Goal: Transaction & Acquisition: Book appointment/travel/reservation

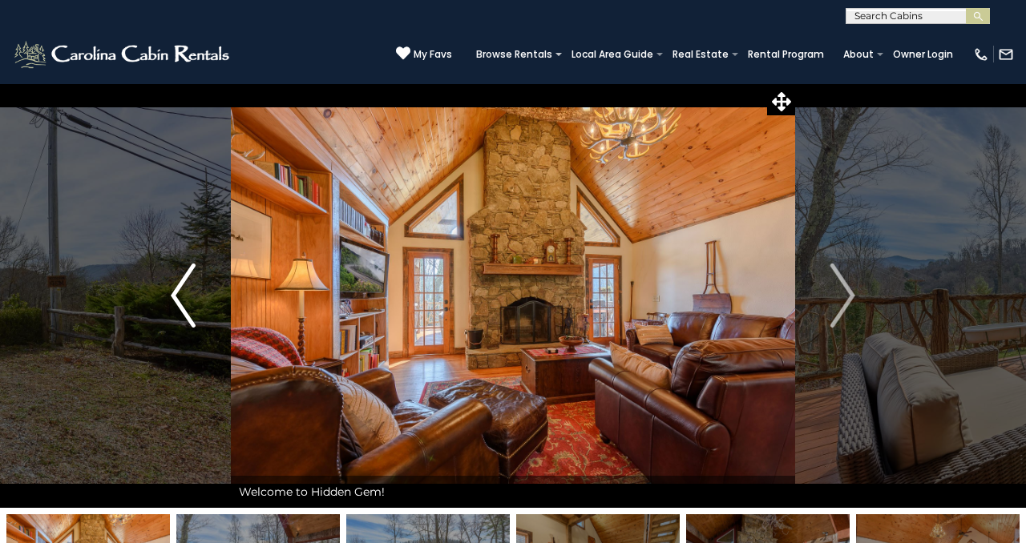
click at [184, 298] on img "Previous" at bounding box center [183, 296] width 24 height 64
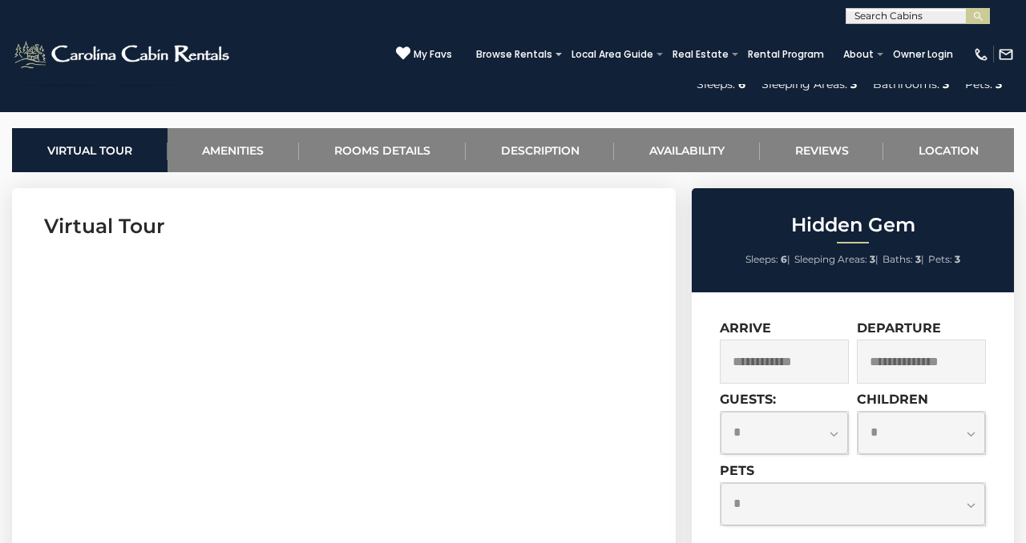
scroll to position [586, 0]
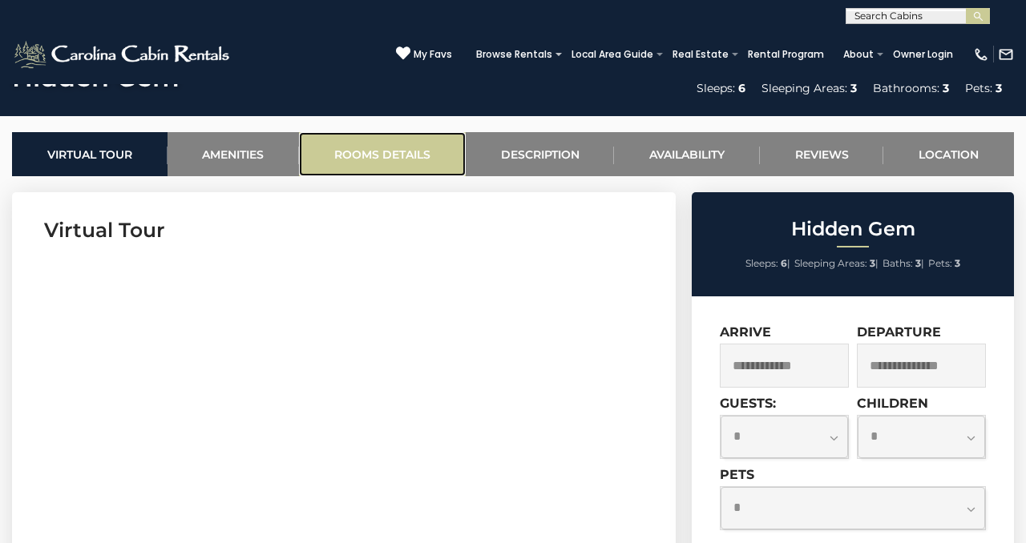
click at [358, 170] on link "Rooms Details" at bounding box center [382, 154] width 167 height 44
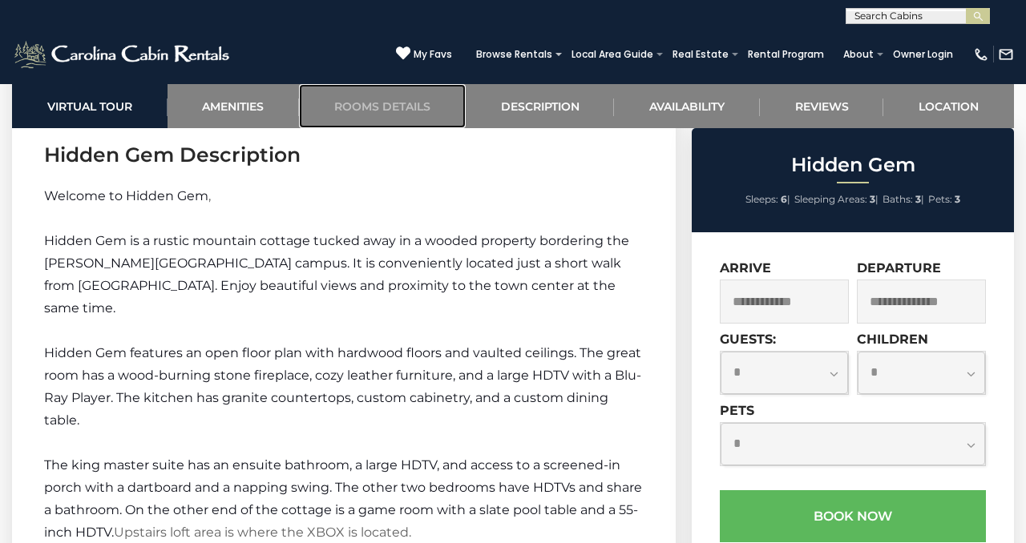
scroll to position [2126, 0]
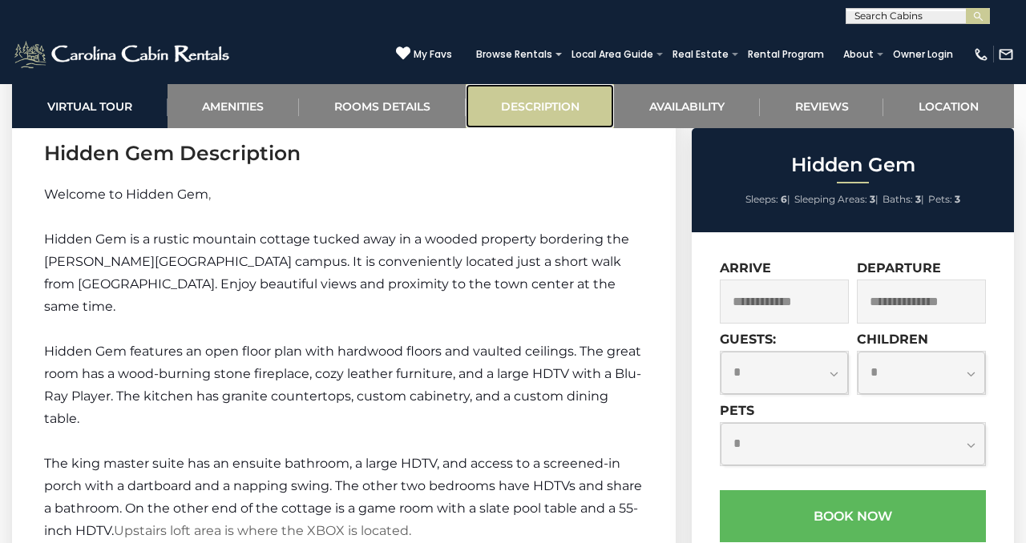
click at [529, 103] on link "Description" at bounding box center [540, 106] width 149 height 44
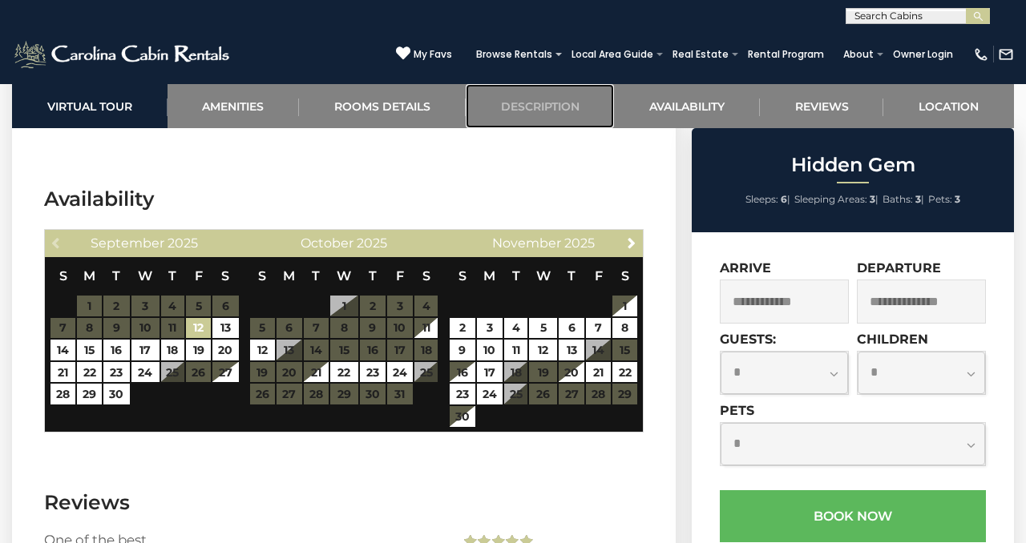
scroll to position [2992, 0]
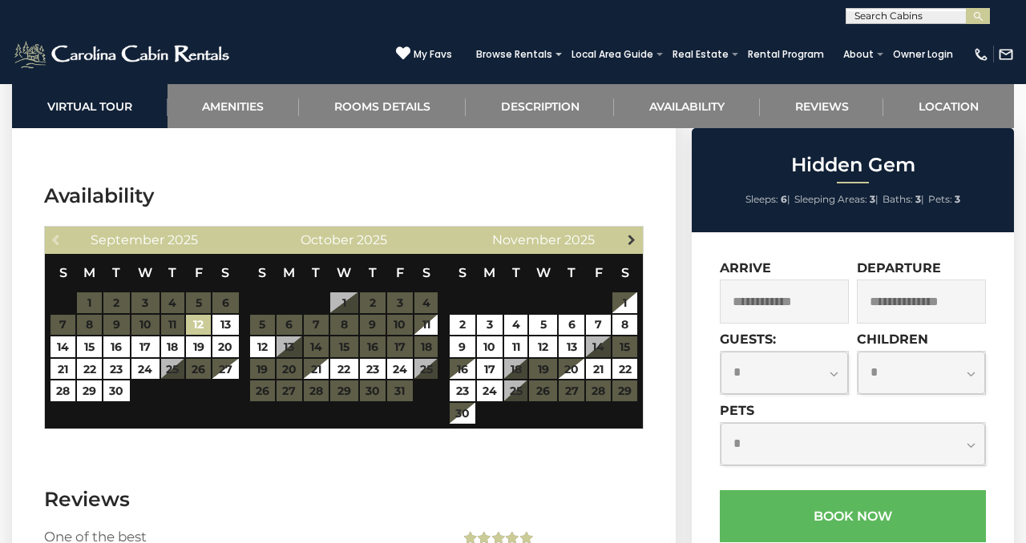
click at [632, 233] on span "Next" at bounding box center [631, 239] width 13 height 13
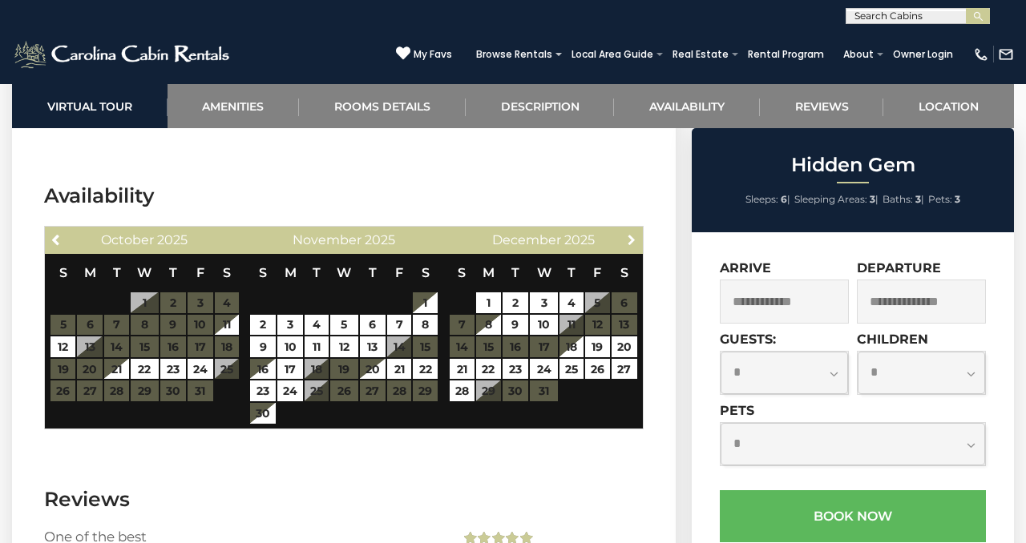
click at [632, 233] on span "Next" at bounding box center [631, 239] width 13 height 13
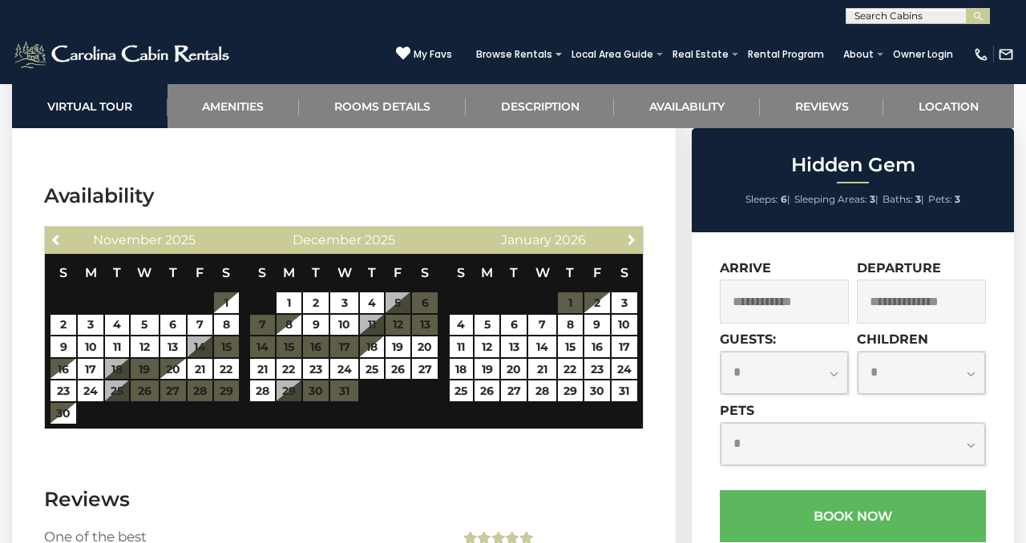
click at [632, 233] on span "Next" at bounding box center [631, 239] width 13 height 13
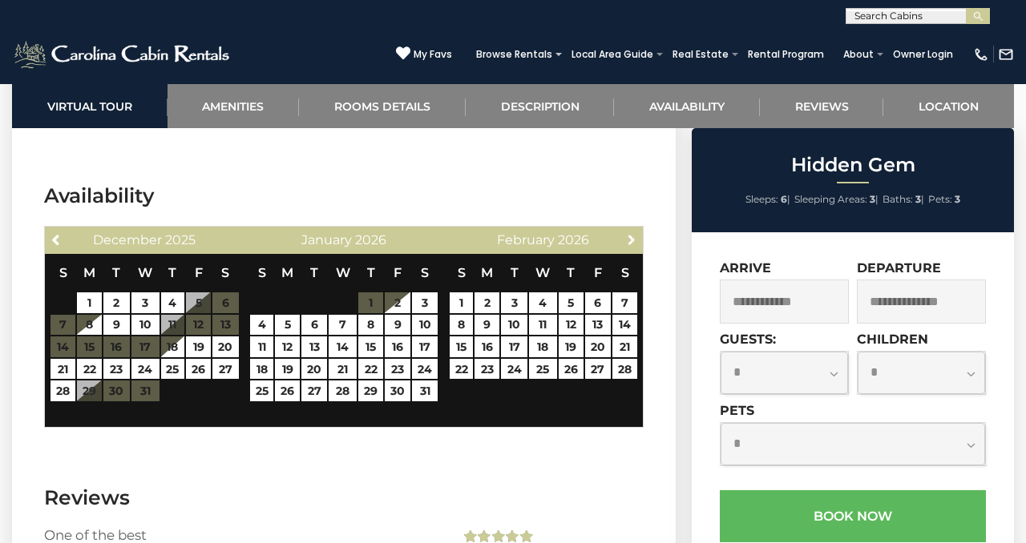
click at [632, 233] on span "Next" at bounding box center [631, 239] width 13 height 13
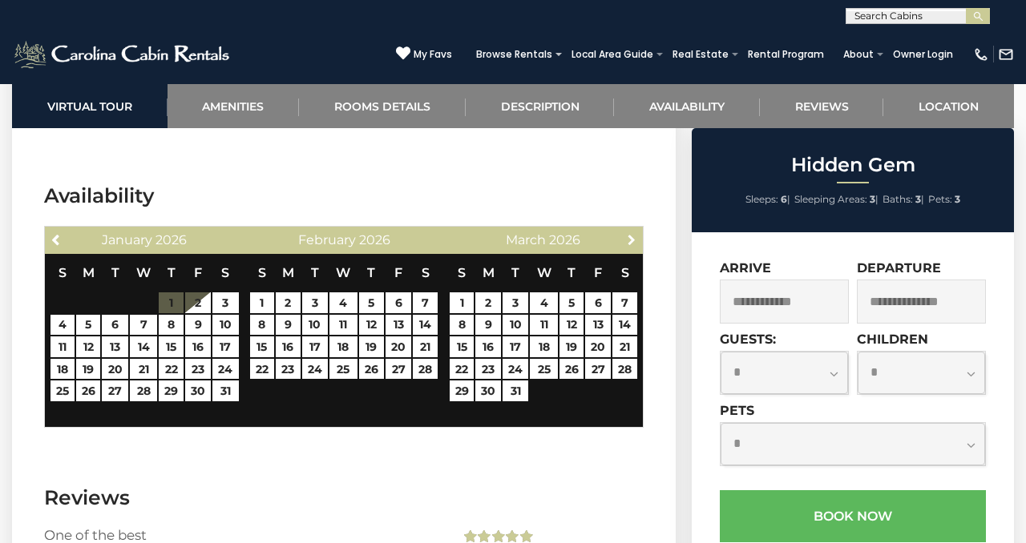
click at [632, 233] on span "Next" at bounding box center [631, 239] width 13 height 13
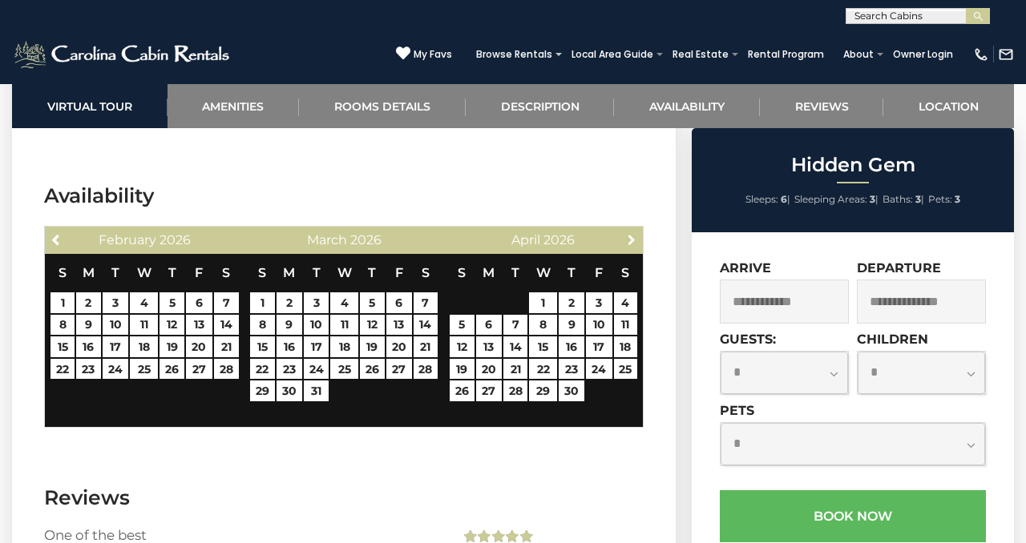
click at [632, 233] on span "Next" at bounding box center [631, 239] width 13 height 13
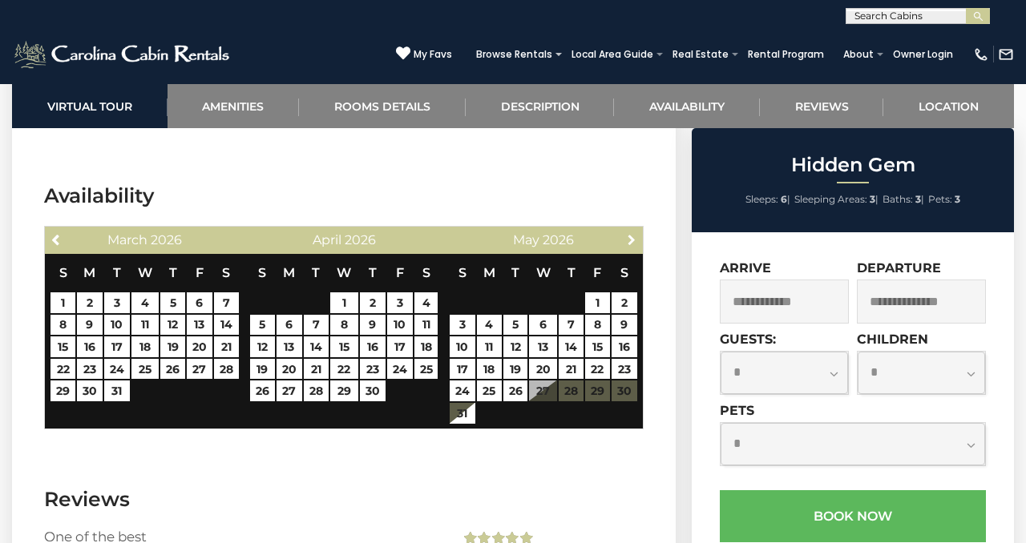
click at [632, 233] on span "Next" at bounding box center [631, 239] width 13 height 13
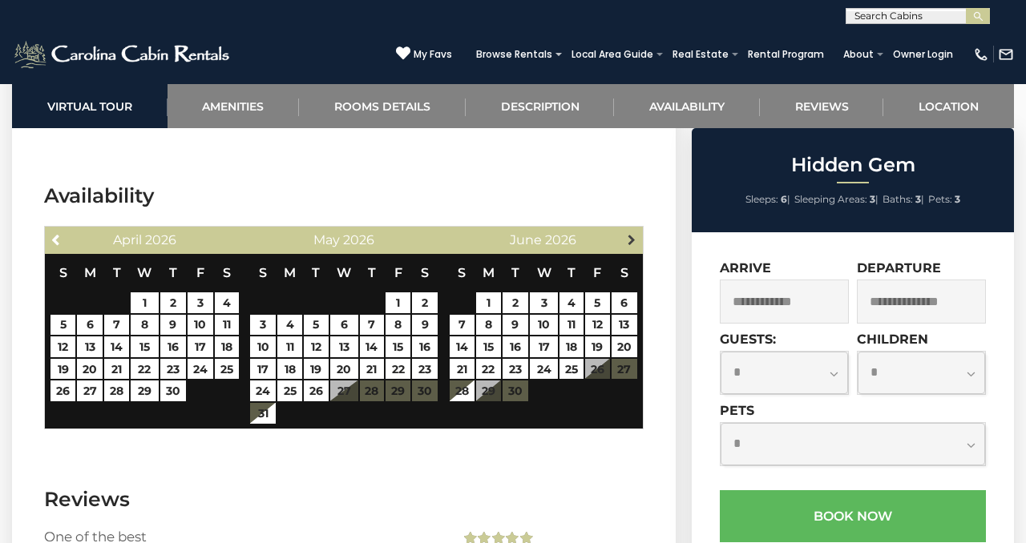
click at [628, 233] on span "Next" at bounding box center [631, 239] width 13 height 13
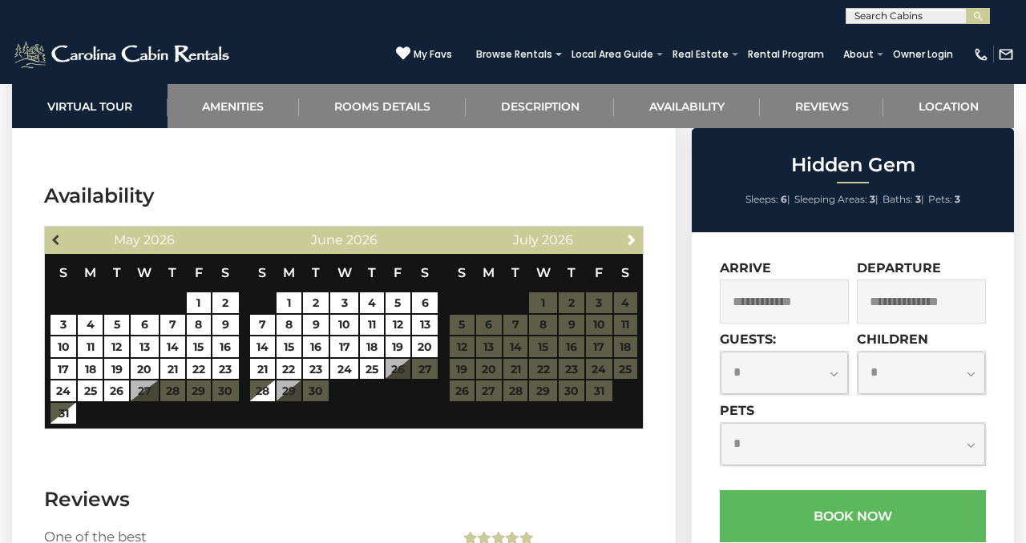
click at [55, 233] on span "Previous" at bounding box center [56, 239] width 13 height 13
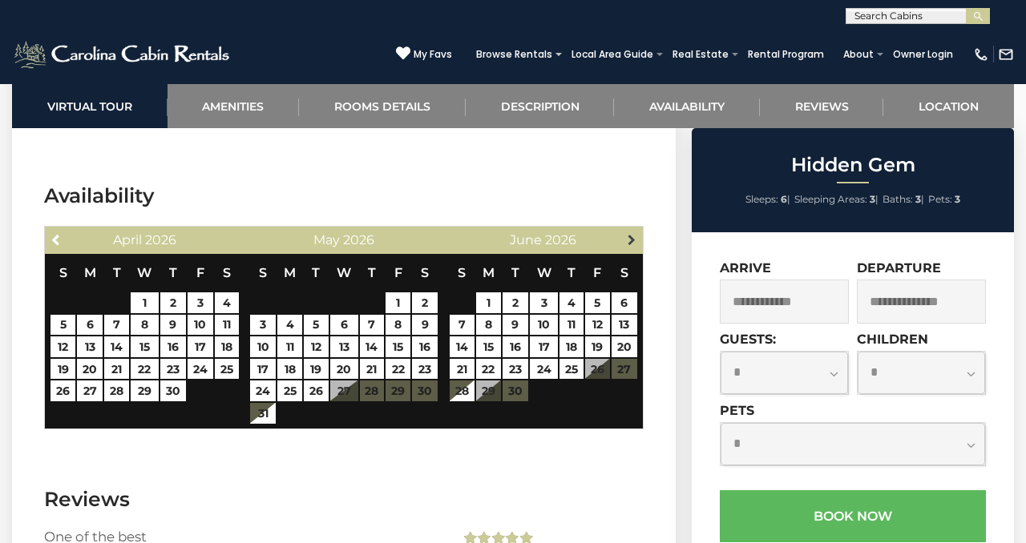
click at [628, 233] on span "Next" at bounding box center [631, 239] width 13 height 13
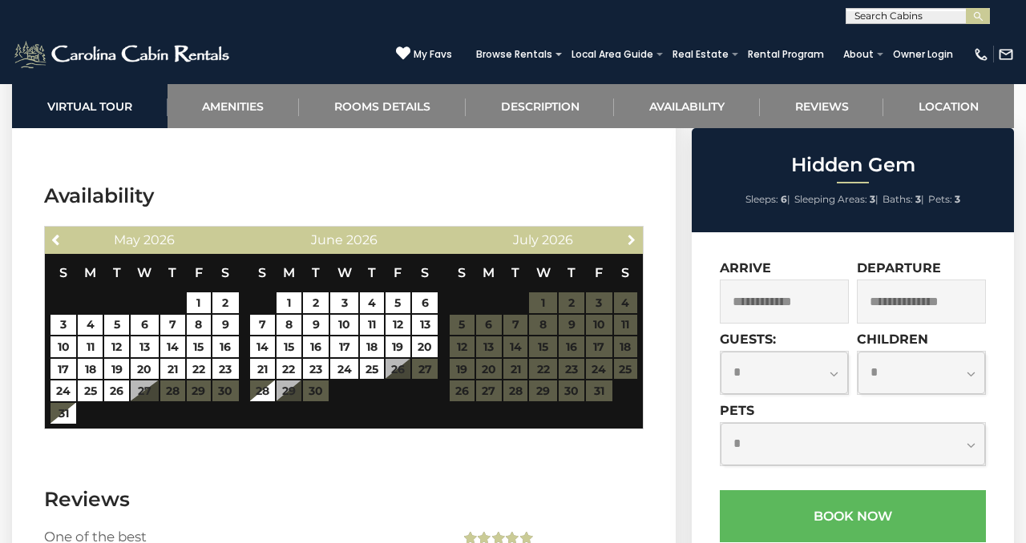
click at [628, 233] on span "Next" at bounding box center [631, 239] width 13 height 13
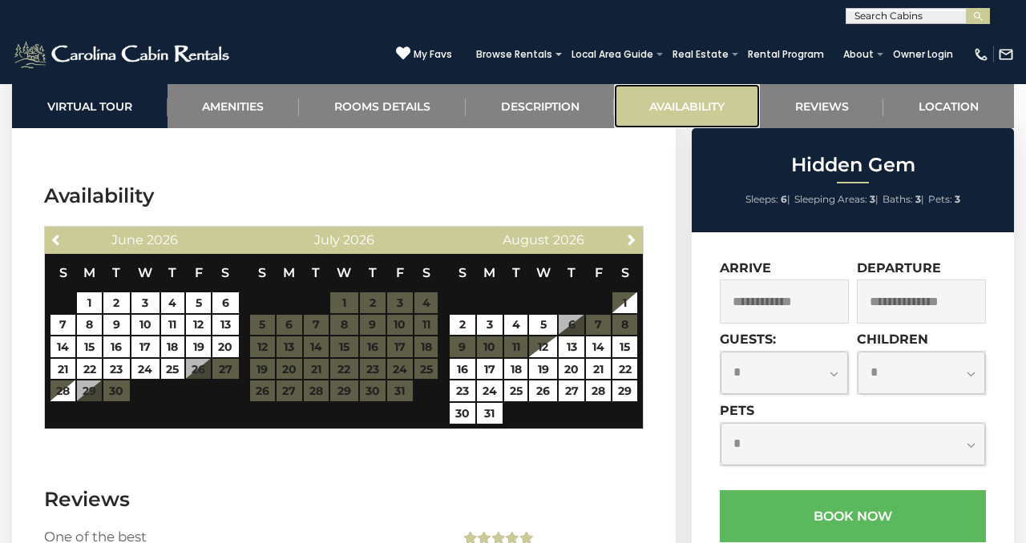
click at [696, 105] on link "Availability" at bounding box center [687, 106] width 146 height 44
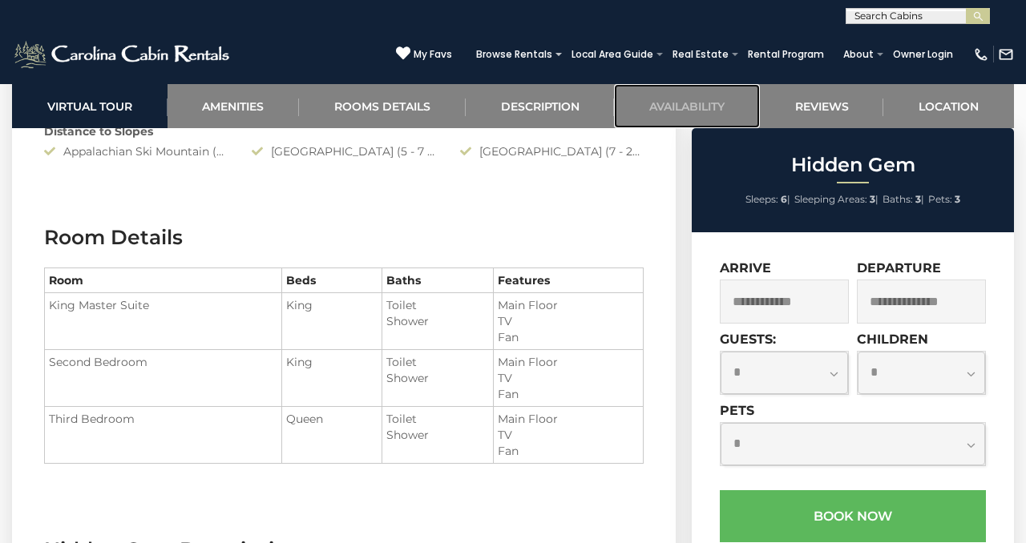
scroll to position [1733, 0]
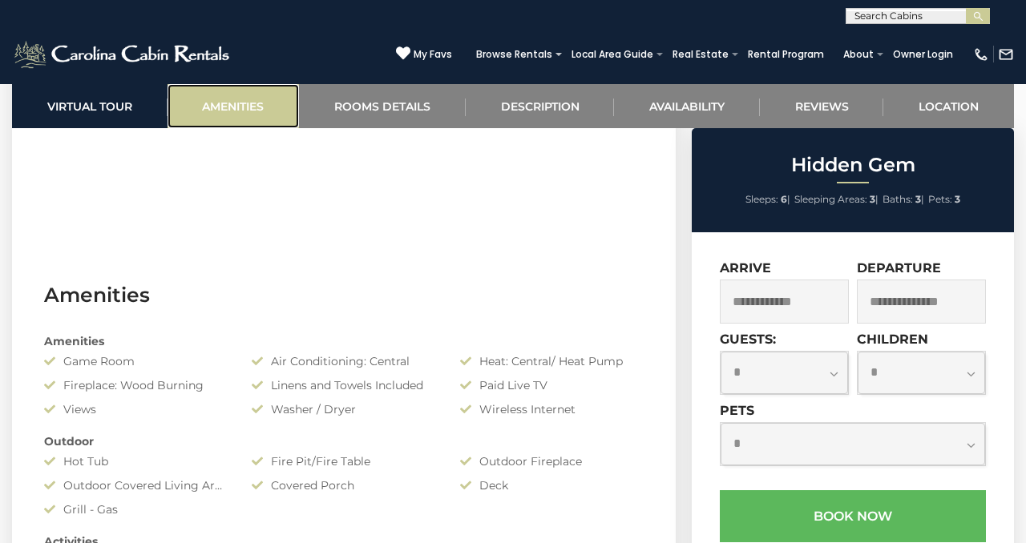
click at [260, 105] on link "Amenities" at bounding box center [234, 106] width 132 height 44
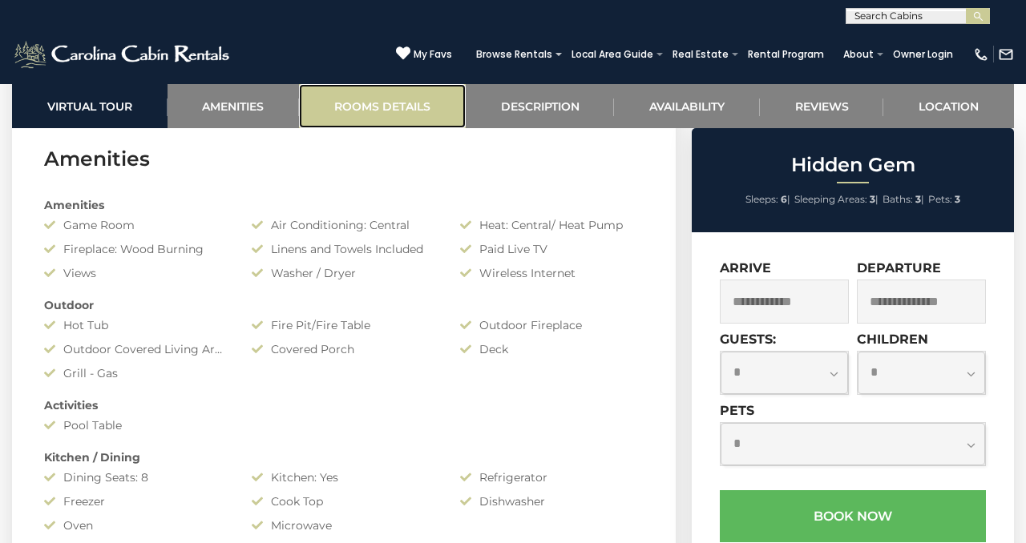
click at [356, 112] on link "Rooms Details" at bounding box center [382, 106] width 167 height 44
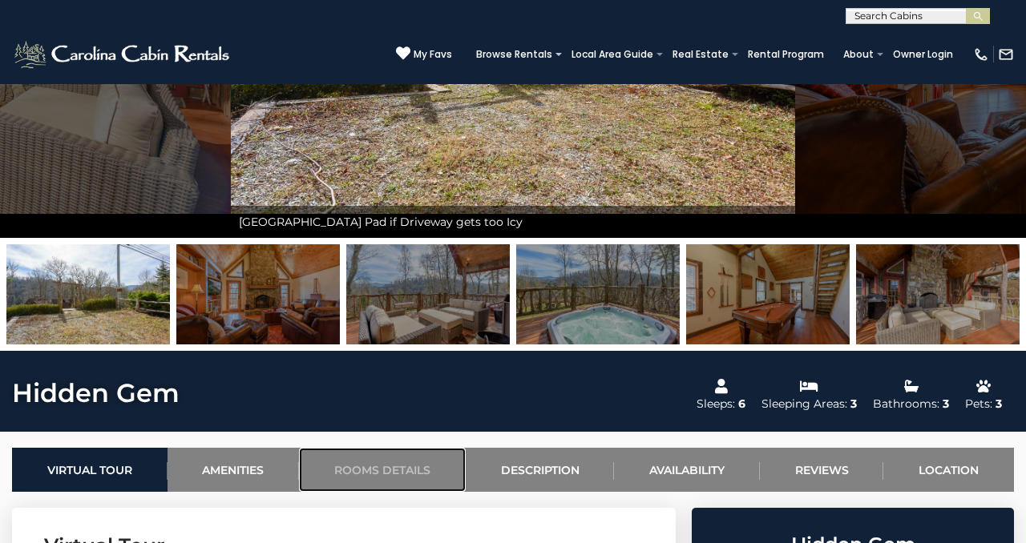
scroll to position [282, 0]
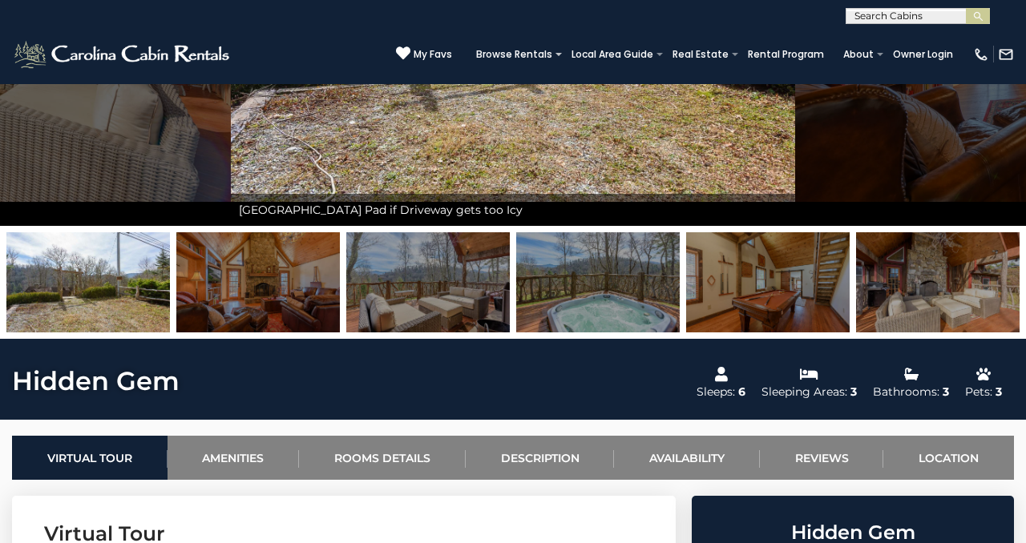
click at [617, 294] on img at bounding box center [598, 282] width 164 height 100
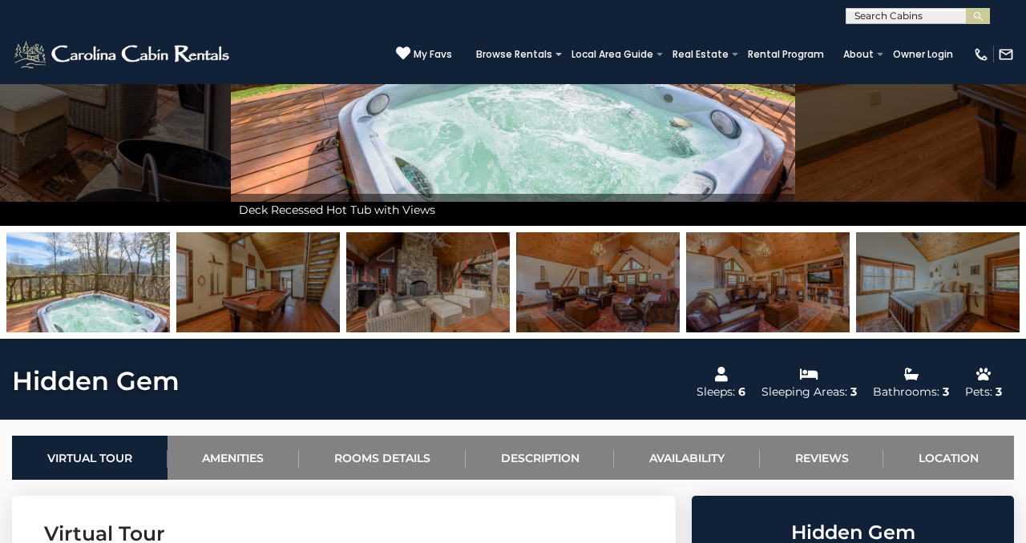
click at [289, 293] on img at bounding box center [258, 282] width 164 height 100
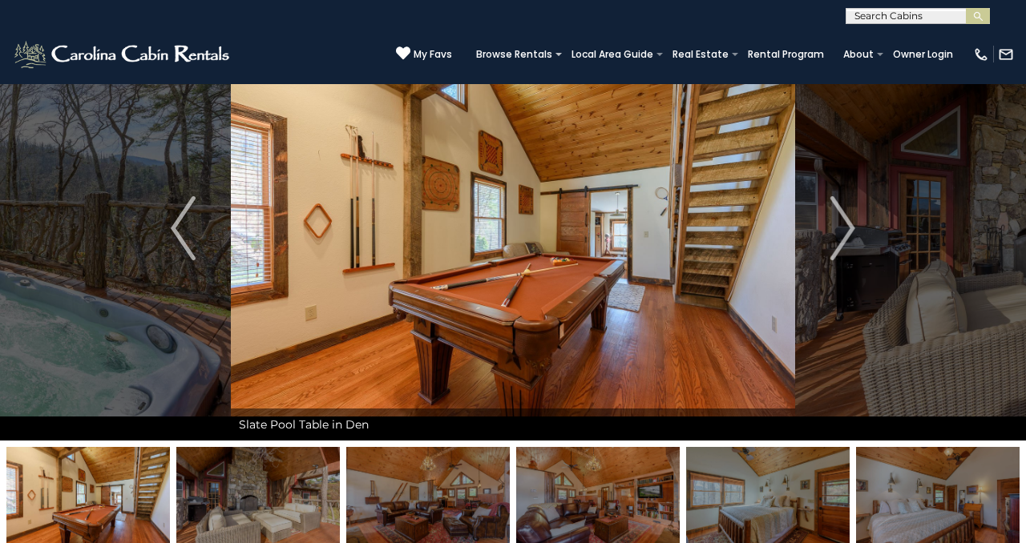
scroll to position [63, 0]
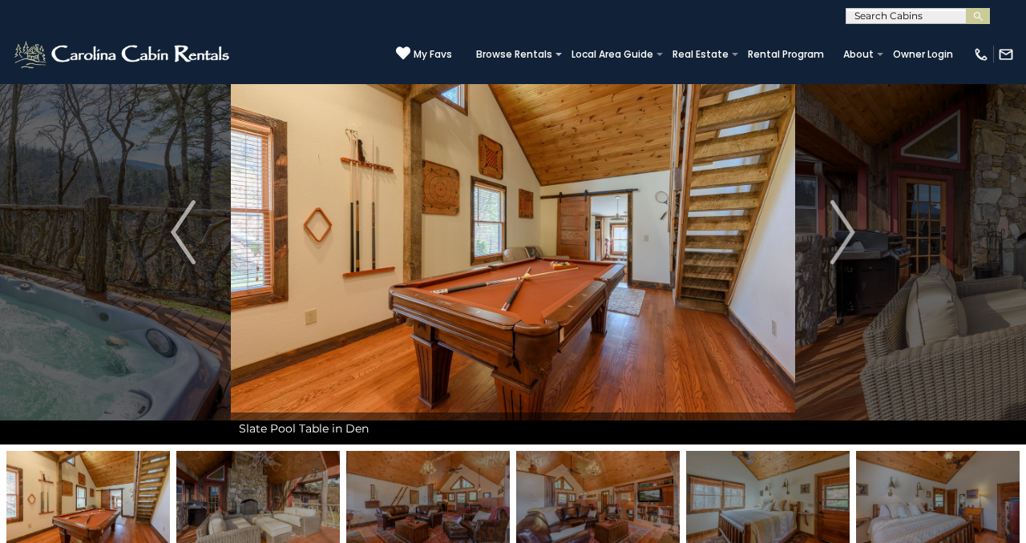
click at [265, 492] on img at bounding box center [258, 501] width 164 height 100
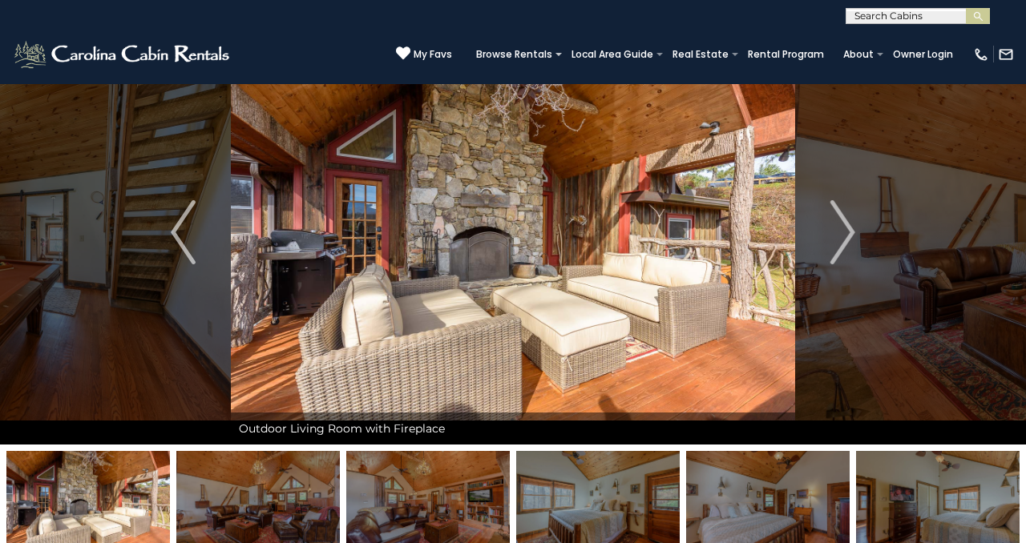
click at [297, 495] on img at bounding box center [258, 501] width 164 height 100
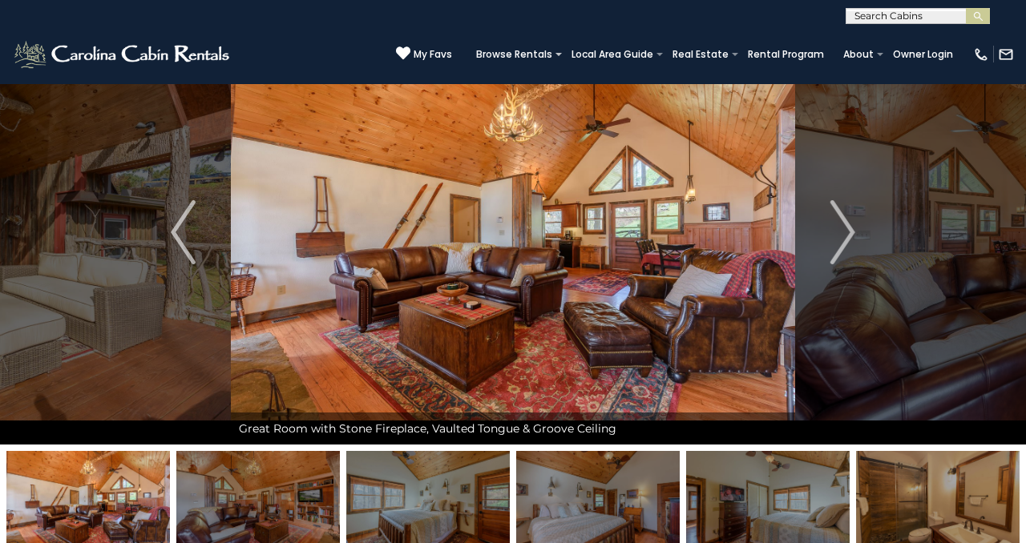
click at [380, 492] on img at bounding box center [428, 501] width 164 height 100
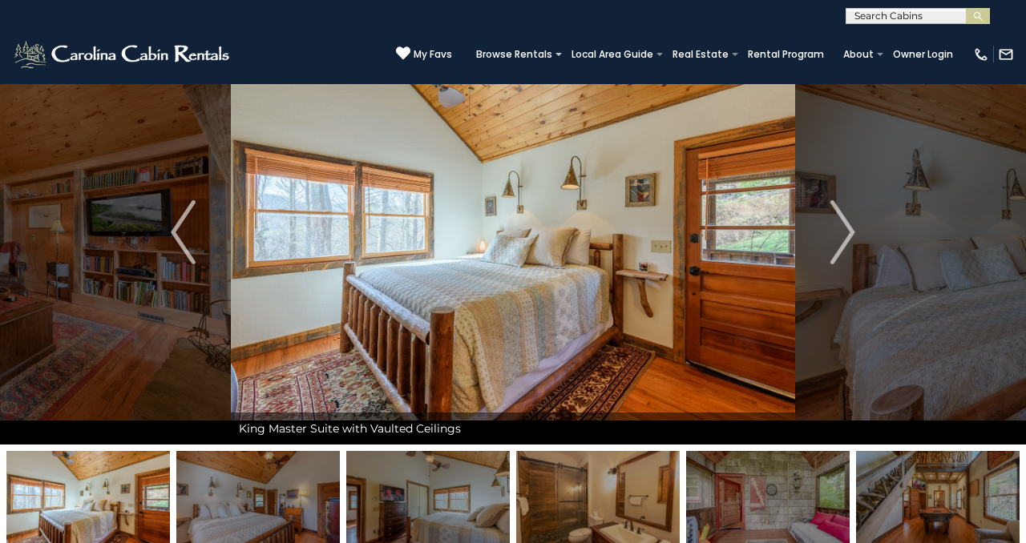
click at [413, 494] on img at bounding box center [428, 501] width 164 height 100
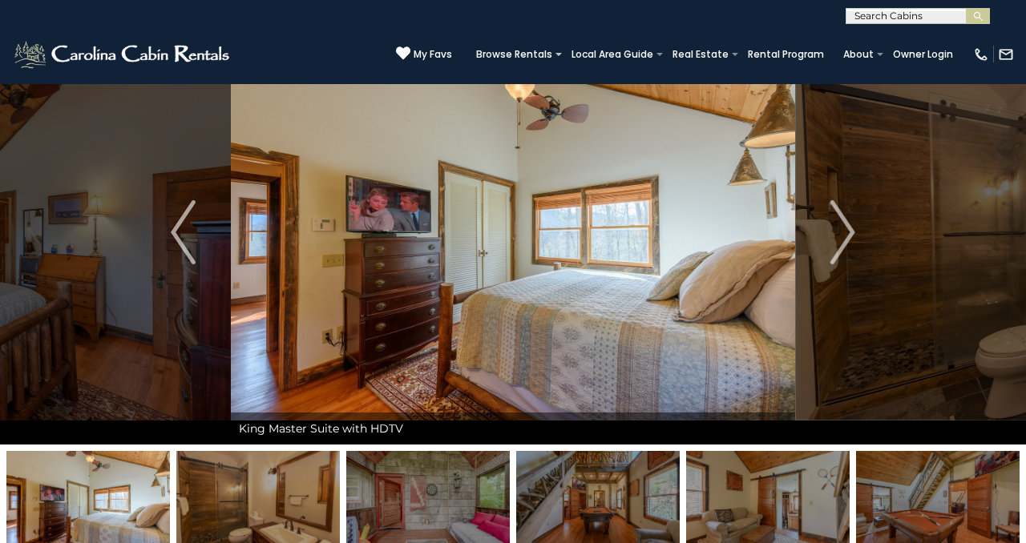
click at [450, 497] on img at bounding box center [428, 501] width 164 height 100
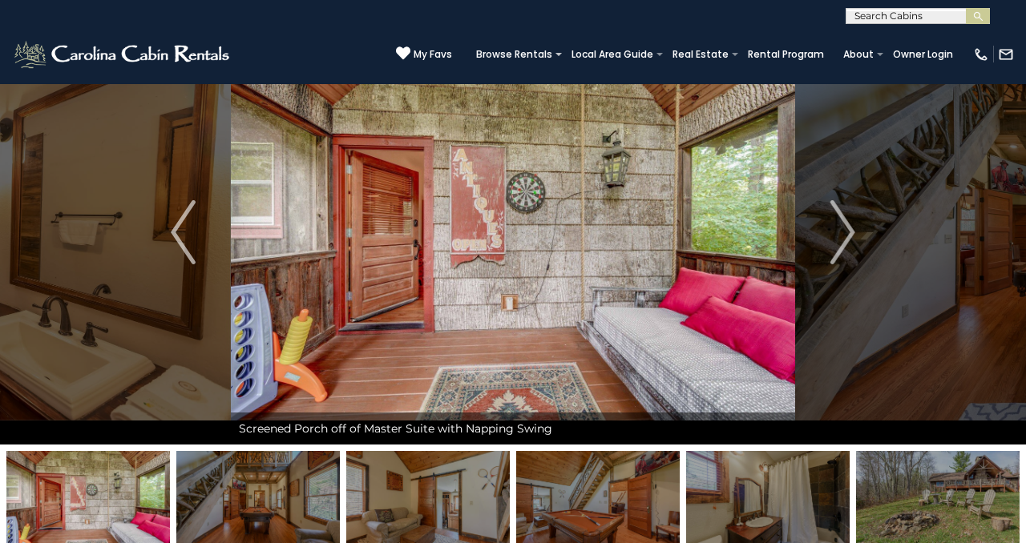
click at [456, 498] on img at bounding box center [428, 501] width 164 height 100
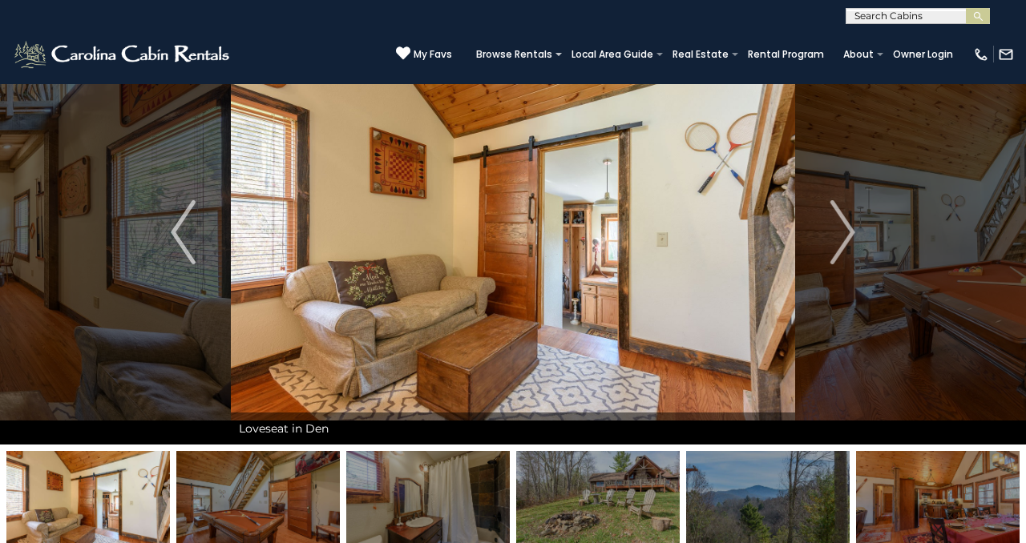
click at [458, 499] on img at bounding box center [428, 501] width 164 height 100
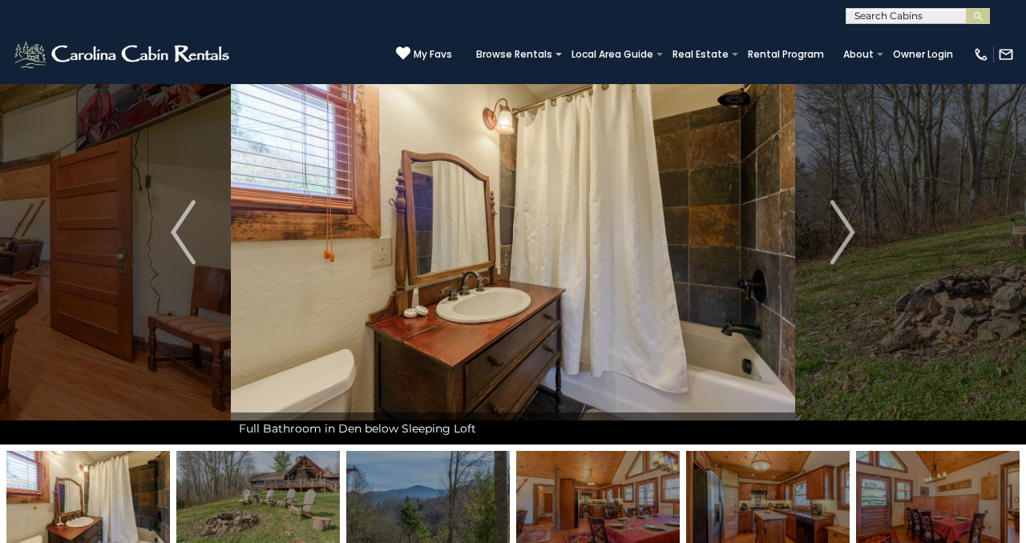
click at [475, 501] on img at bounding box center [428, 501] width 164 height 100
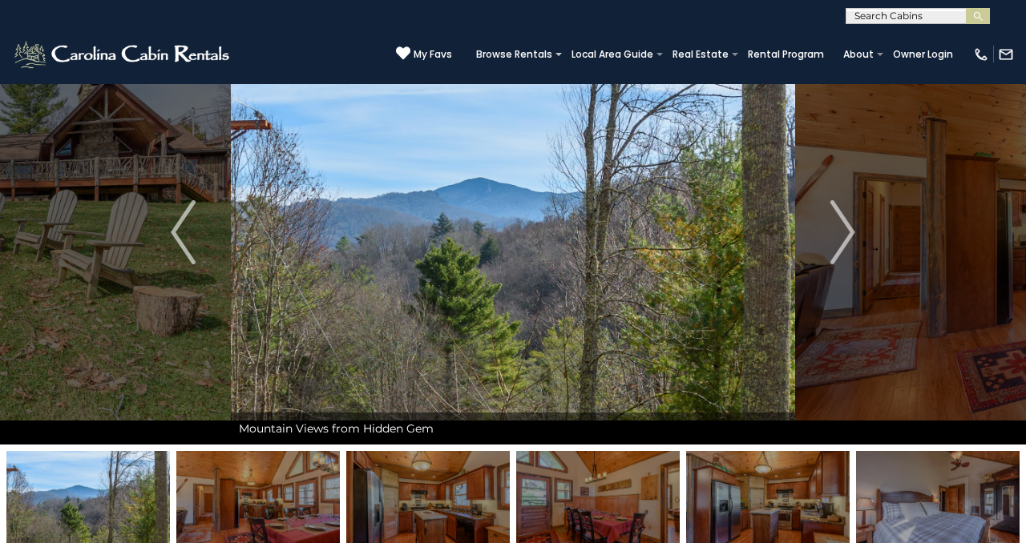
click at [459, 503] on img at bounding box center [428, 501] width 164 height 100
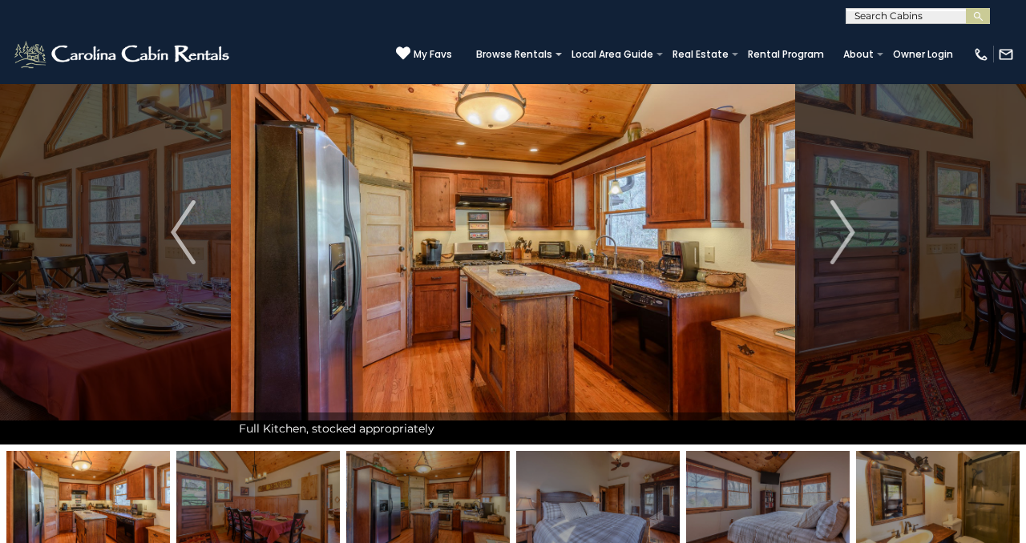
click at [456, 503] on img at bounding box center [428, 501] width 164 height 100
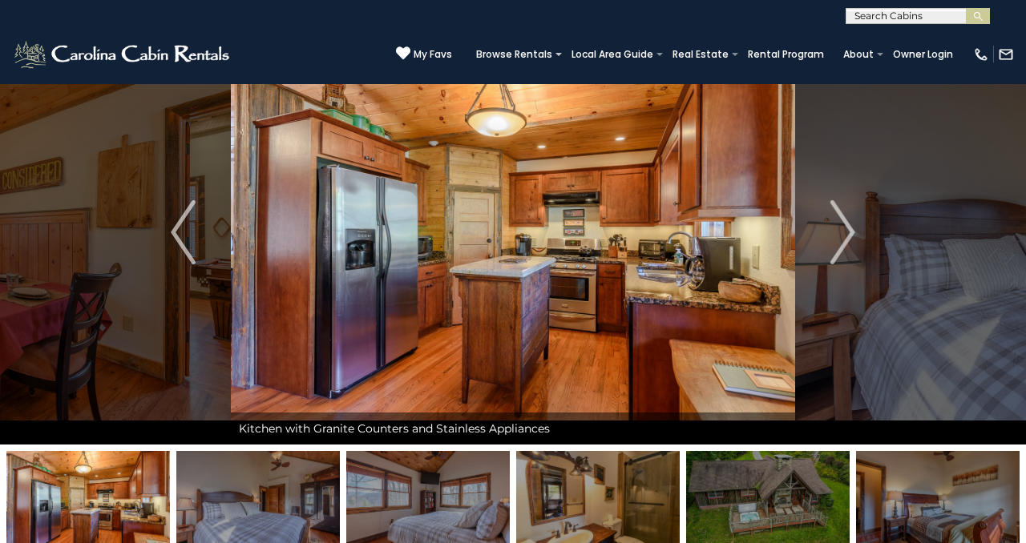
click at [467, 503] on img at bounding box center [428, 501] width 164 height 100
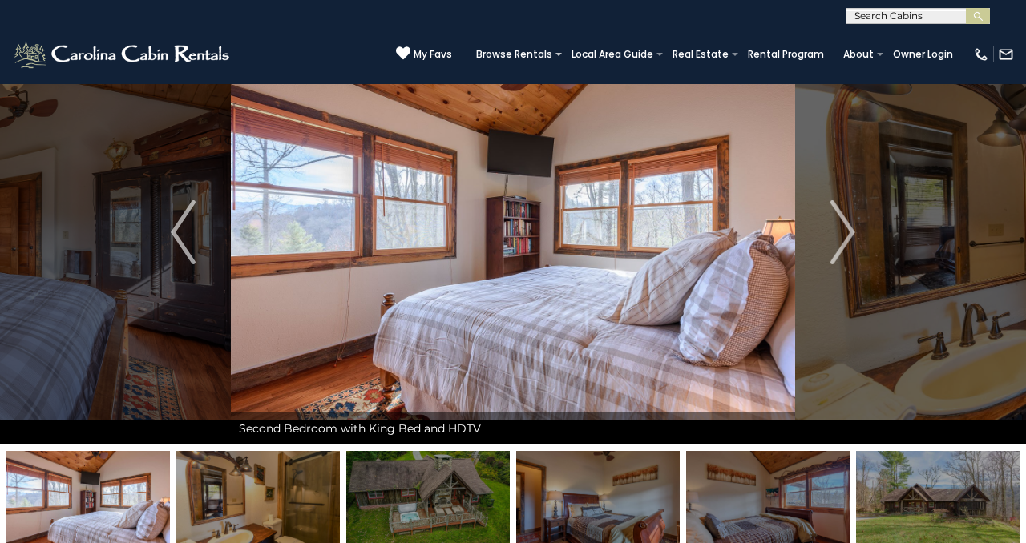
click at [471, 509] on img at bounding box center [428, 501] width 164 height 100
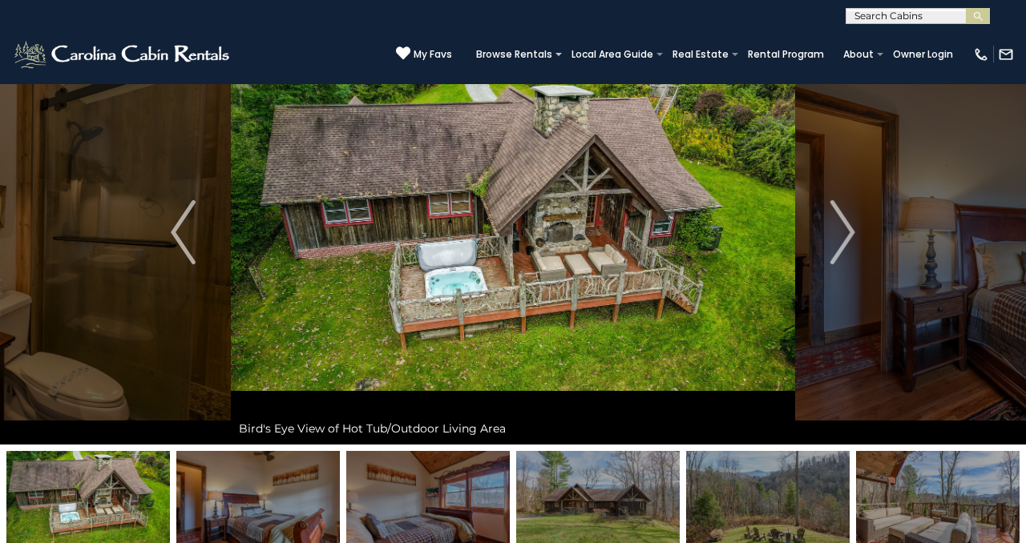
click at [551, 501] on img at bounding box center [598, 501] width 164 height 100
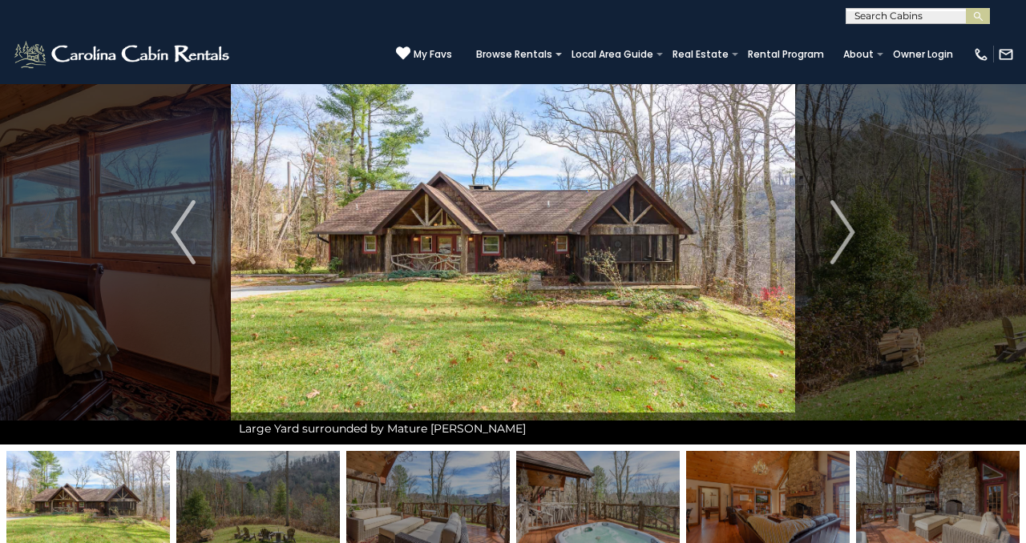
click at [566, 500] on img at bounding box center [598, 501] width 164 height 100
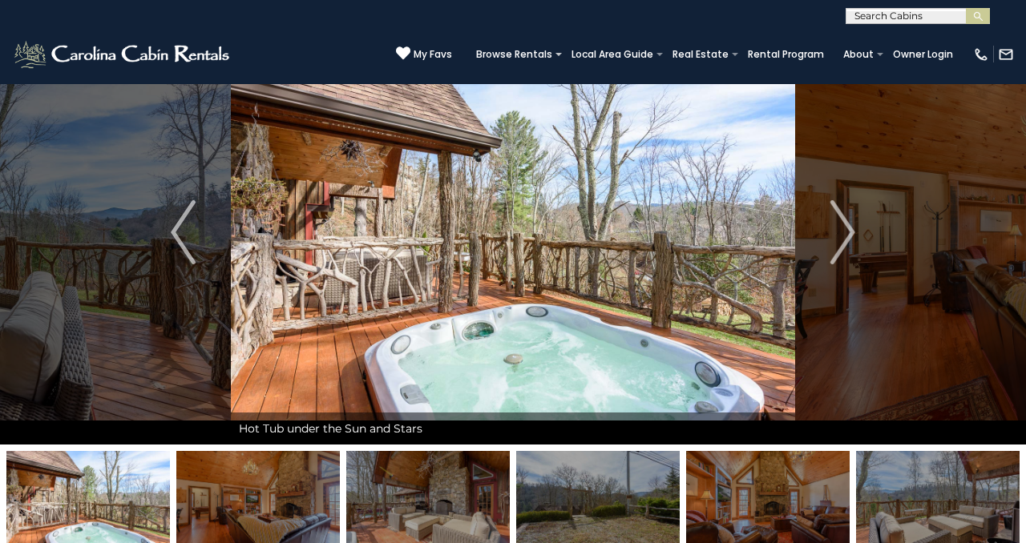
click at [563, 503] on img at bounding box center [598, 501] width 164 height 100
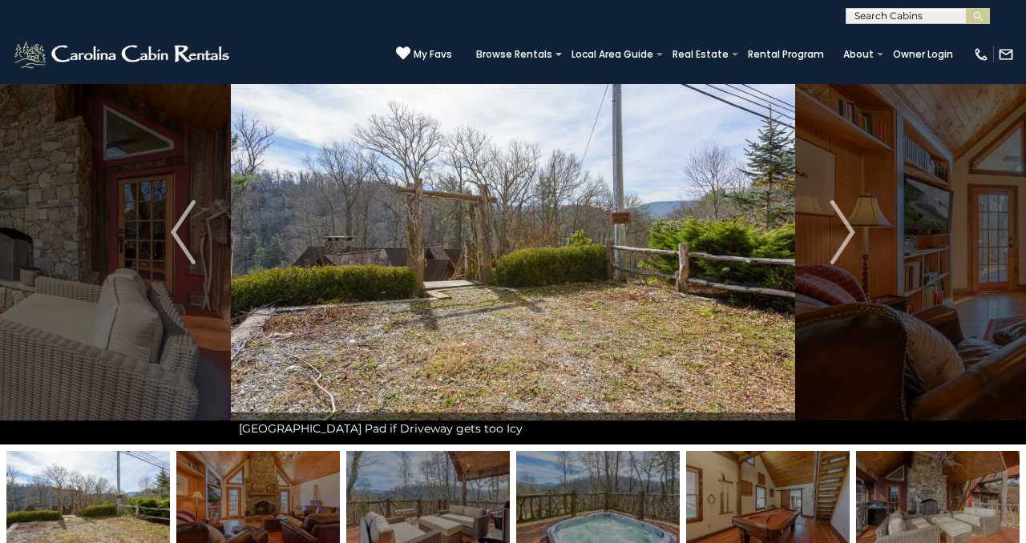
click at [591, 503] on img at bounding box center [598, 501] width 164 height 100
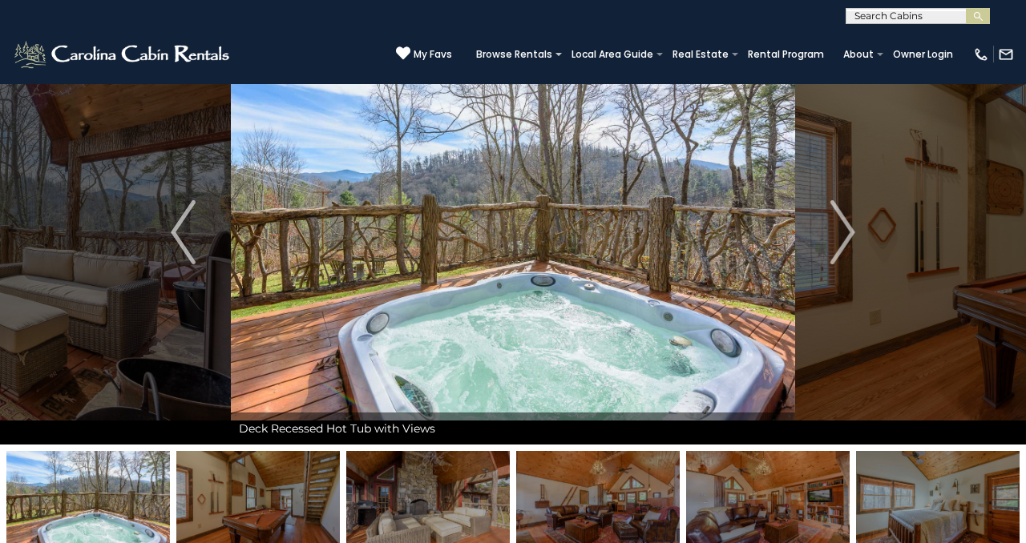
click at [564, 507] on img at bounding box center [598, 501] width 164 height 100
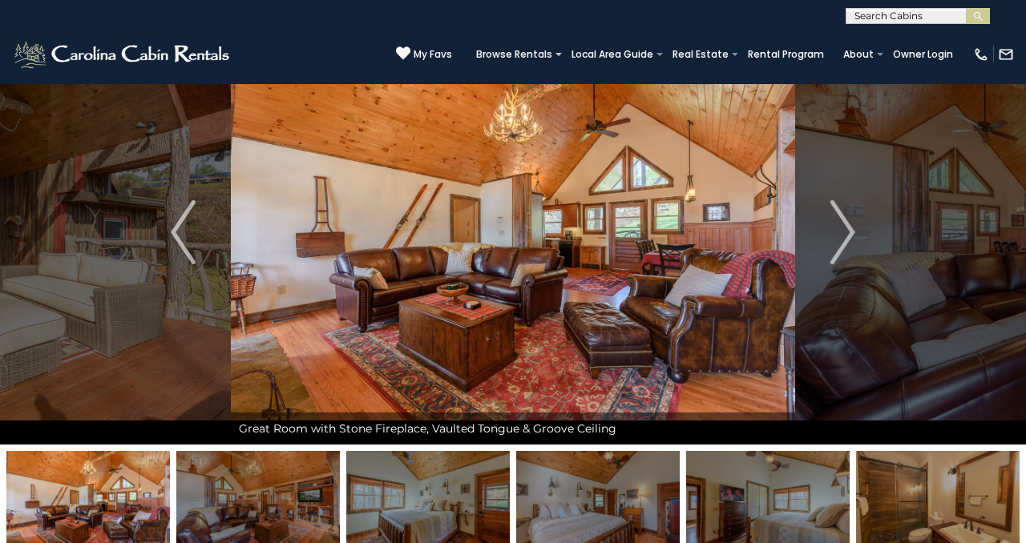
click at [564, 507] on img at bounding box center [598, 501] width 164 height 100
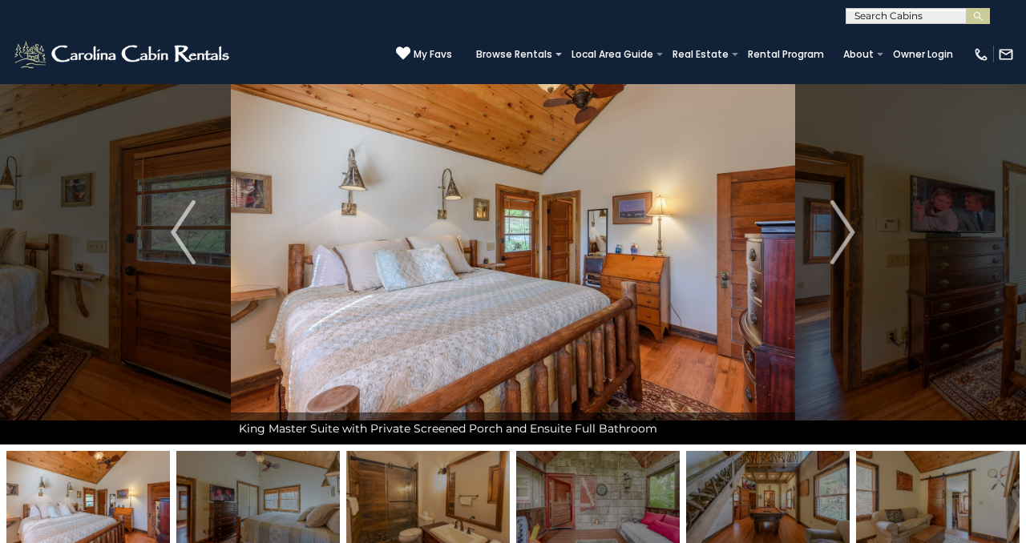
click at [578, 511] on img at bounding box center [598, 501] width 164 height 100
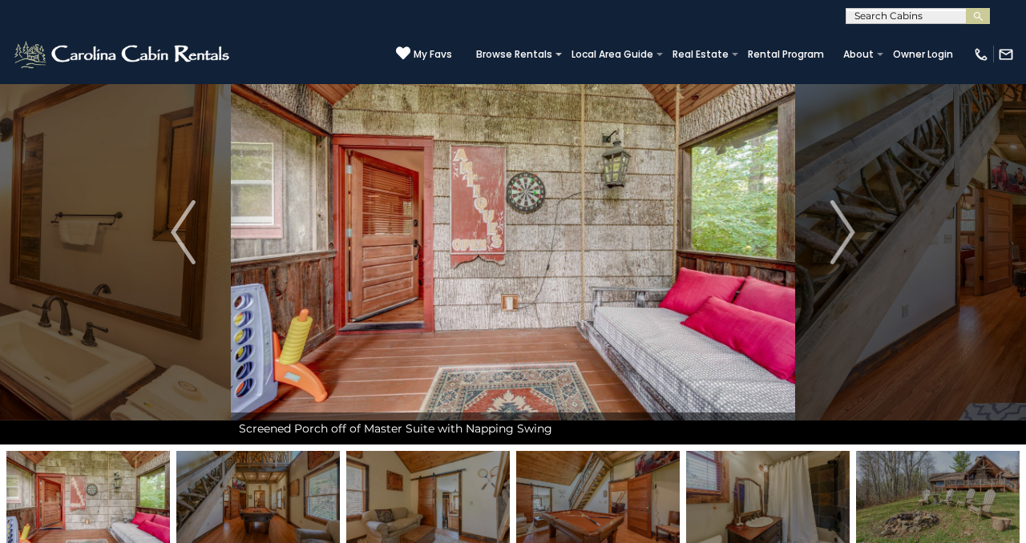
click at [613, 496] on img at bounding box center [598, 501] width 164 height 100
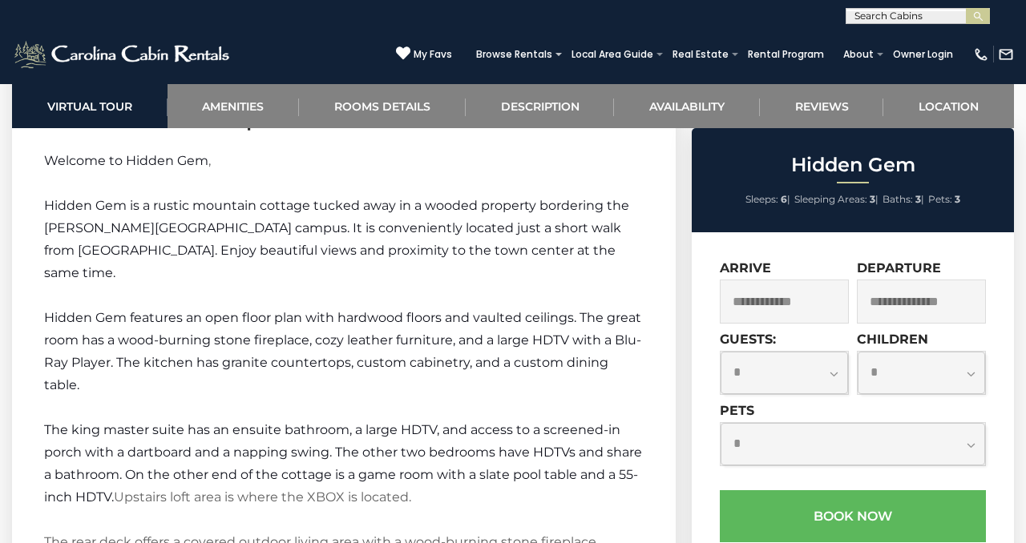
scroll to position [2163, 0]
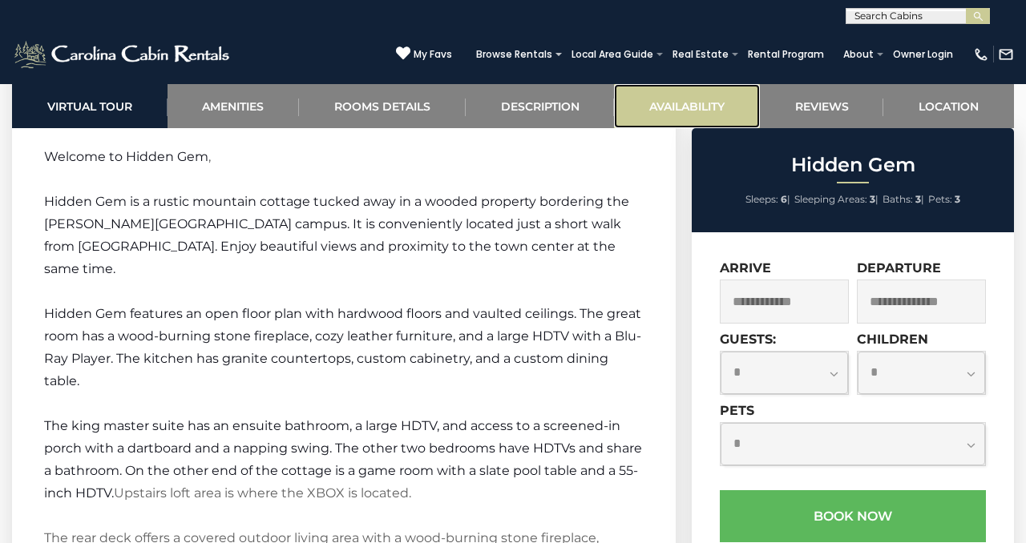
click at [654, 104] on link "Availability" at bounding box center [687, 106] width 146 height 44
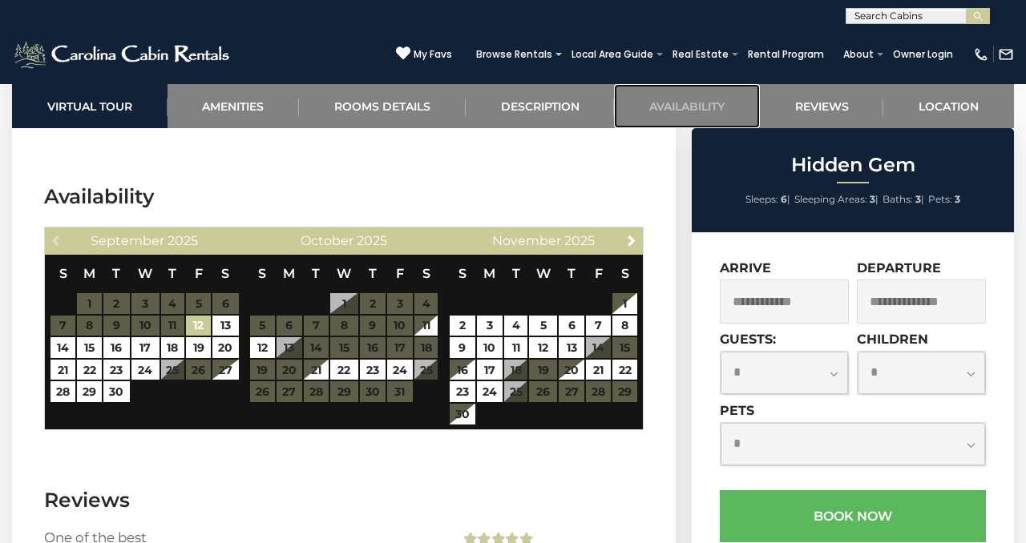
scroll to position [3006, 0]
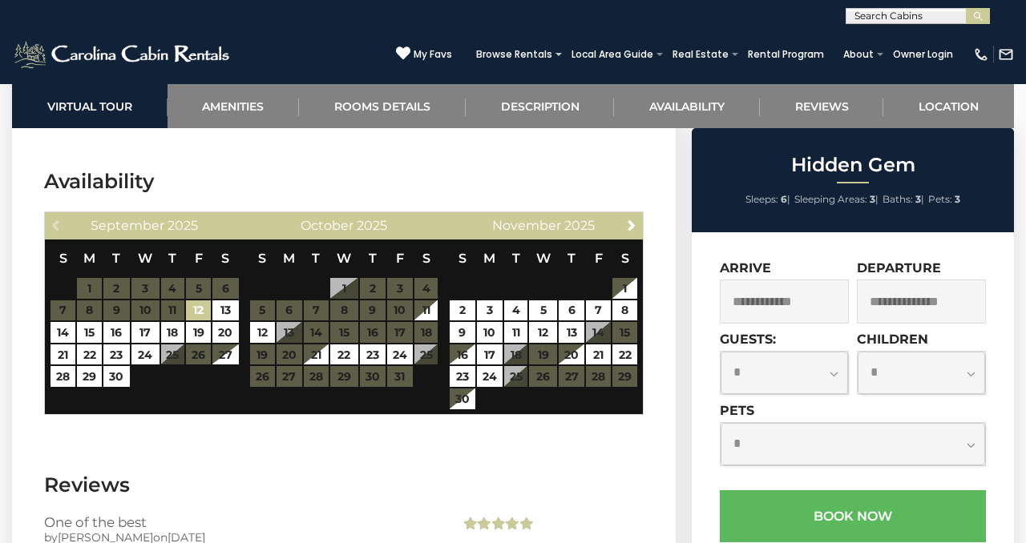
click at [55, 212] on div "Previous [DATE]" at bounding box center [145, 225] width 200 height 27
click at [631, 219] on span "Next" at bounding box center [631, 225] width 13 height 13
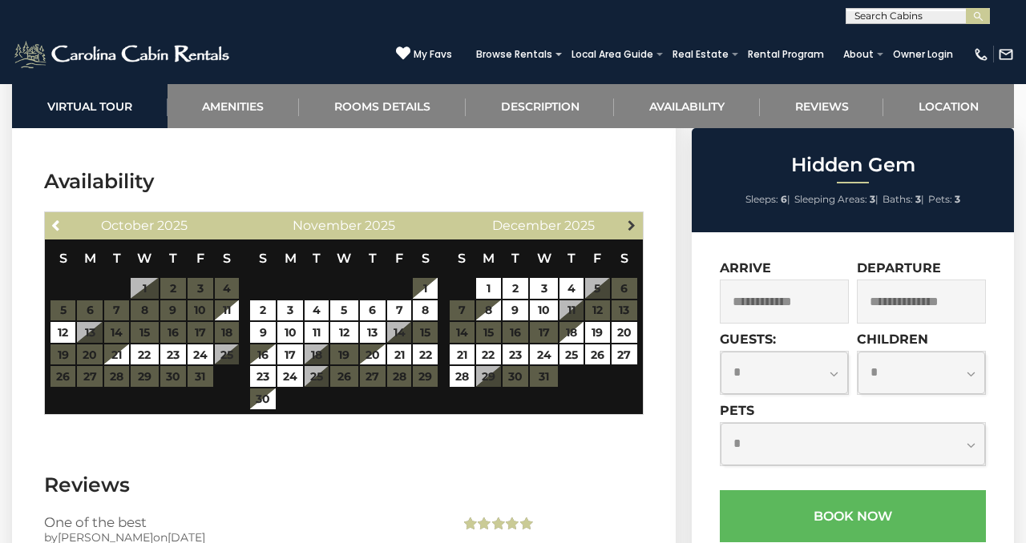
click at [632, 219] on span "Next" at bounding box center [631, 225] width 13 height 13
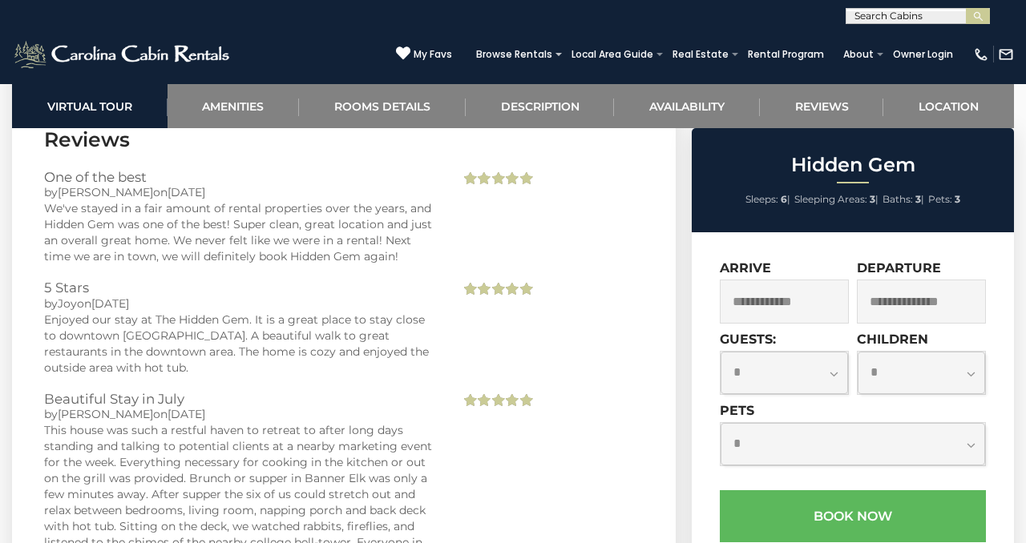
scroll to position [3338, 0]
